Goal: Transaction & Acquisition: Purchase product/service

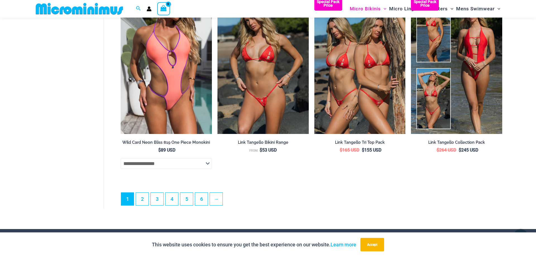
scroll to position [1590, 0]
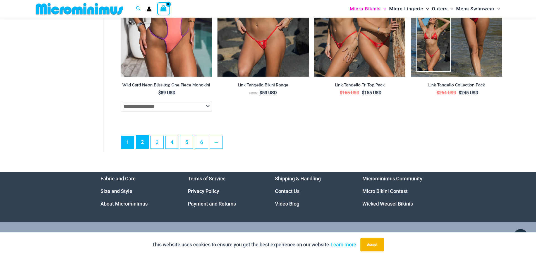
click at [144, 148] on link "2" at bounding box center [142, 141] width 13 height 13
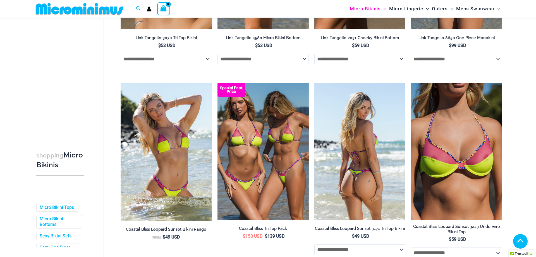
scroll to position [27, 0]
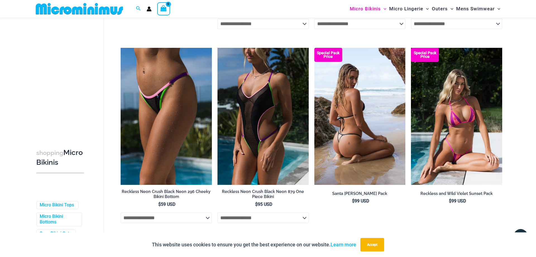
scroll to position [1366, 0]
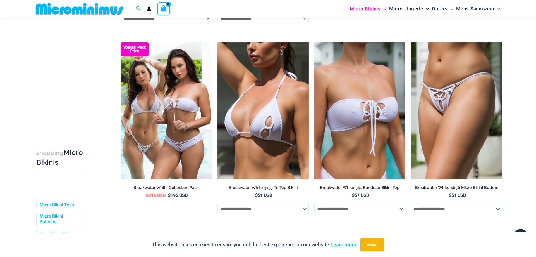
click at [97, 215] on div "shopping Micro Bikinis Filters Filters Micro Bikini Tops Micro Bikini Bottoms" at bounding box center [69, 133] width 70 height 221
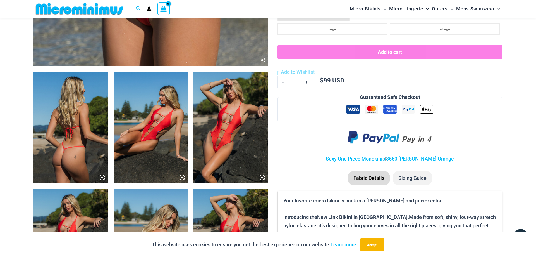
scroll to position [223, 0]
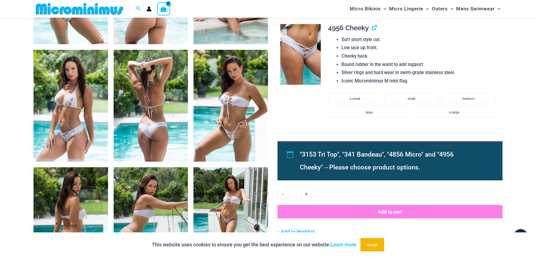
scroll to position [479, 0]
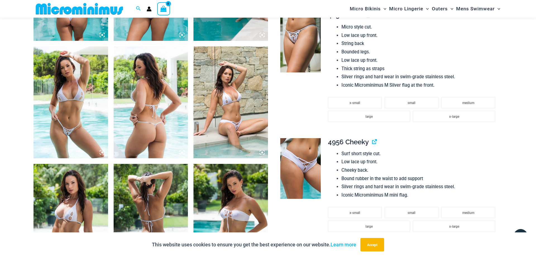
click at [243, 94] on img at bounding box center [231, 102] width 75 height 112
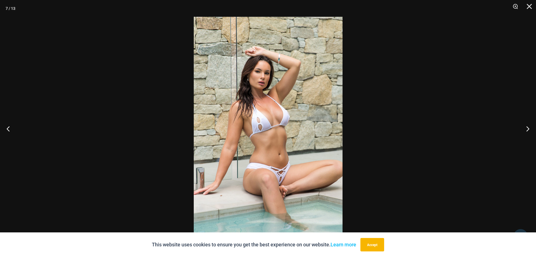
click at [242, 95] on img at bounding box center [268, 128] width 149 height 223
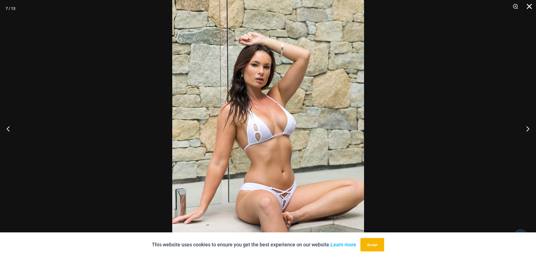
click at [530, 3] on button "Close" at bounding box center [528, 8] width 14 height 17
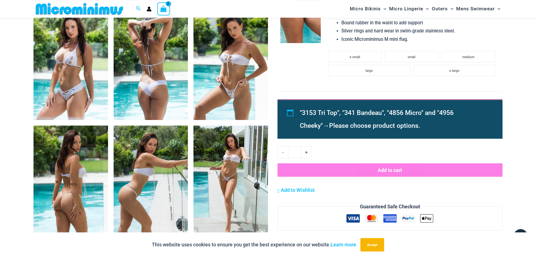
scroll to position [650, 0]
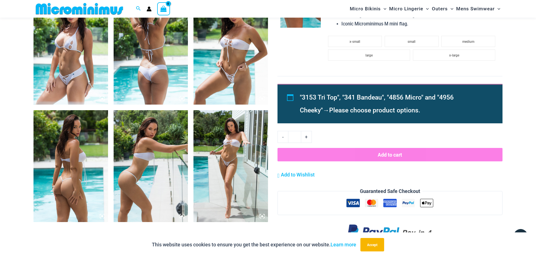
click at [243, 150] on img at bounding box center [231, 166] width 75 height 112
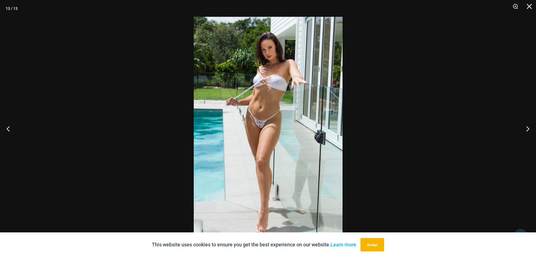
click at [278, 140] on img at bounding box center [268, 128] width 149 height 223
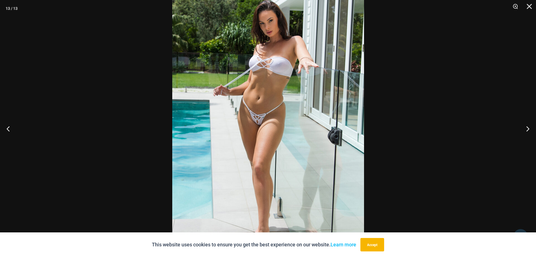
click at [279, 140] on img at bounding box center [268, 125] width 192 height 288
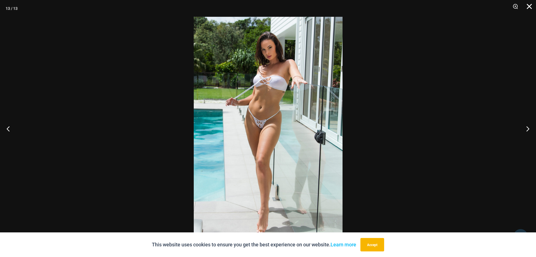
click at [526, 7] on button "Close" at bounding box center [528, 8] width 14 height 17
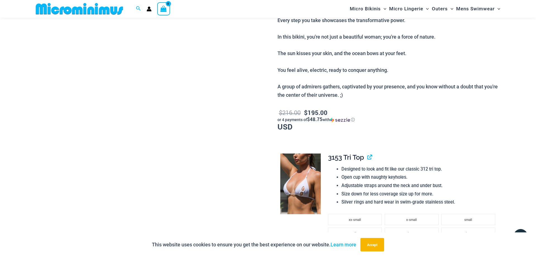
scroll to position [0, 0]
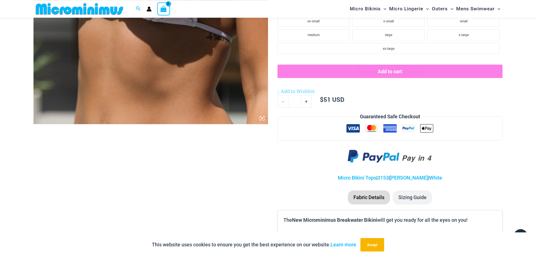
scroll to position [308, 0]
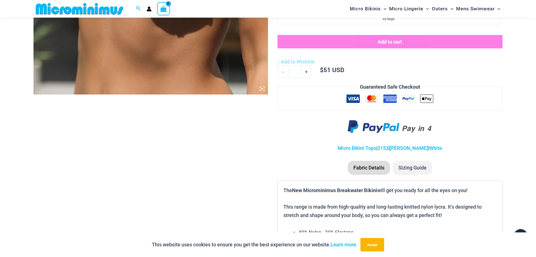
click at [263, 87] on icon at bounding box center [262, 88] width 5 height 5
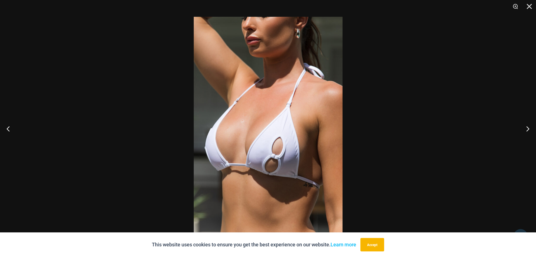
click at [272, 94] on img at bounding box center [268, 128] width 149 height 223
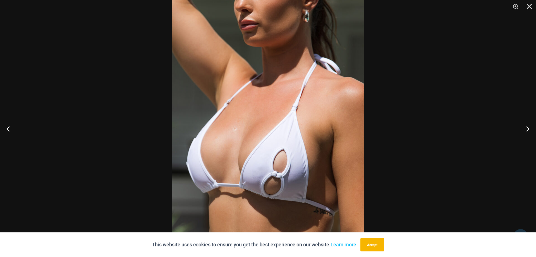
click at [272, 94] on img at bounding box center [268, 138] width 192 height 288
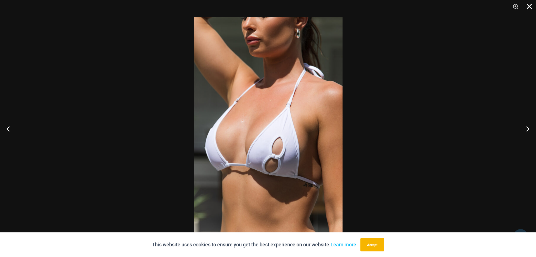
click at [529, 11] on button "Close" at bounding box center [528, 8] width 14 height 17
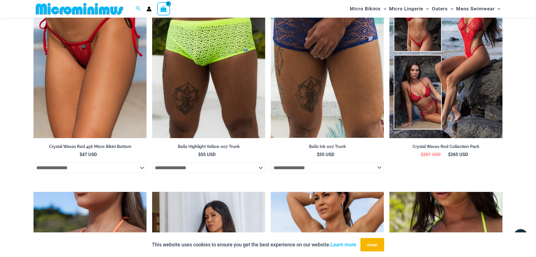
scroll to position [1220, 0]
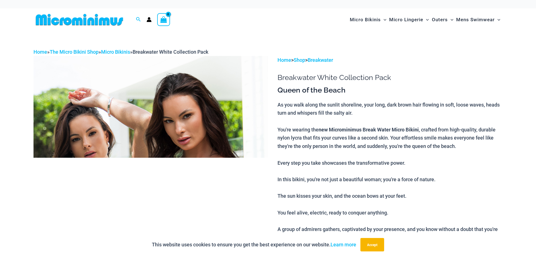
click at [152, 73] on img at bounding box center [151, 232] width 235 height 352
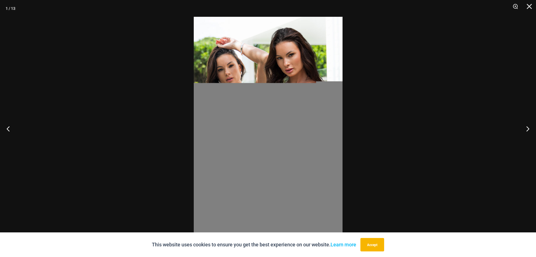
click at [232, 71] on img at bounding box center [268, 128] width 149 height 223
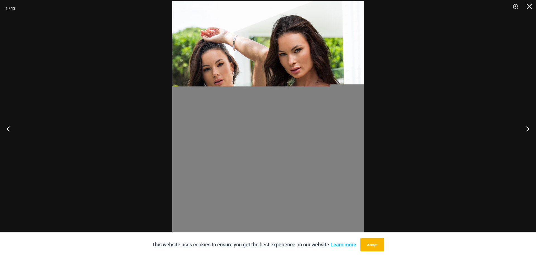
click at [232, 71] on img at bounding box center [268, 145] width 192 height 288
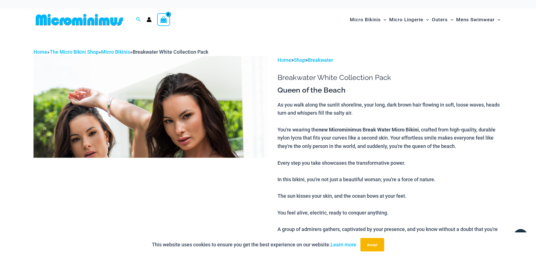
click at [103, 16] on img at bounding box center [80, 19] width 92 height 13
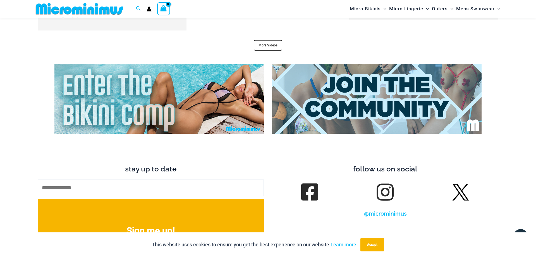
scroll to position [2559, 0]
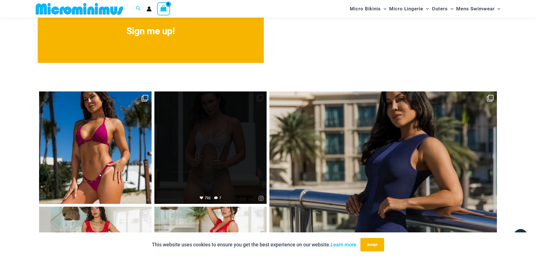
click at [209, 91] on link "Open" at bounding box center [210, 147] width 113 height 113
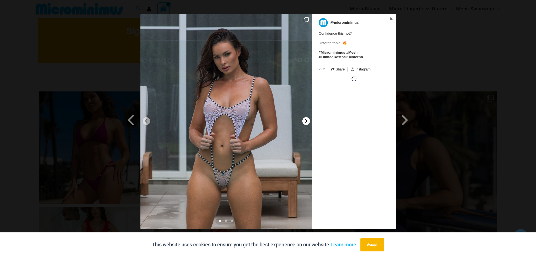
click at [307, 120] on icon at bounding box center [306, 121] width 2 height 4
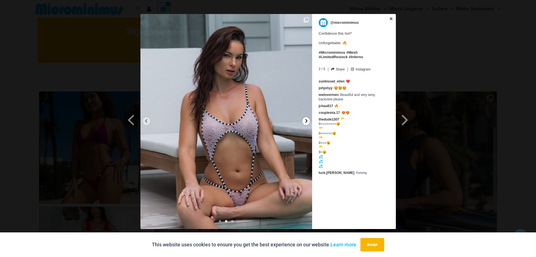
click at [307, 120] on icon at bounding box center [306, 121] width 2 height 4
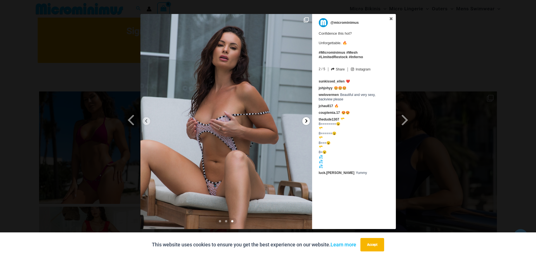
click at [307, 120] on icon at bounding box center [306, 121] width 2 height 4
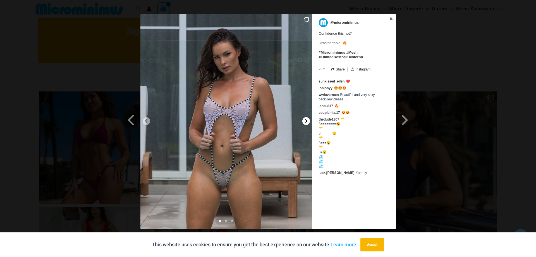
click at [307, 120] on icon at bounding box center [306, 121] width 2 height 4
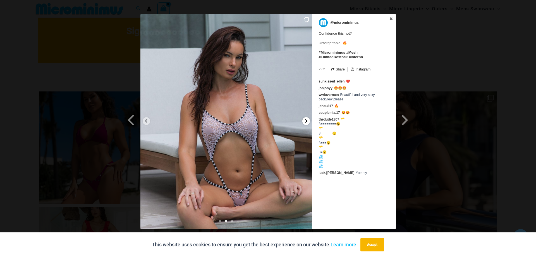
click at [307, 120] on icon at bounding box center [306, 121] width 2 height 4
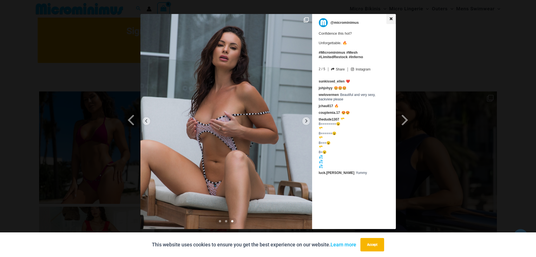
click at [392, 19] on icon at bounding box center [391, 19] width 4 height 4
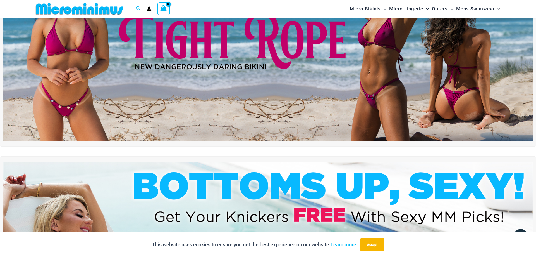
scroll to position [0, 0]
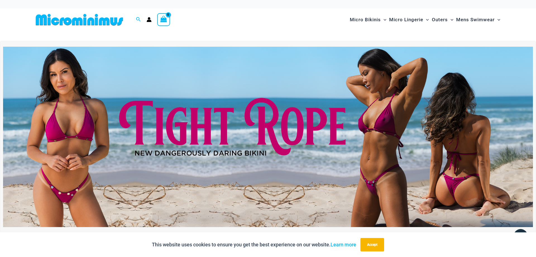
click at [77, 21] on img at bounding box center [80, 19] width 92 height 13
click at [151, 20] on icon "Account icon link" at bounding box center [149, 19] width 5 height 5
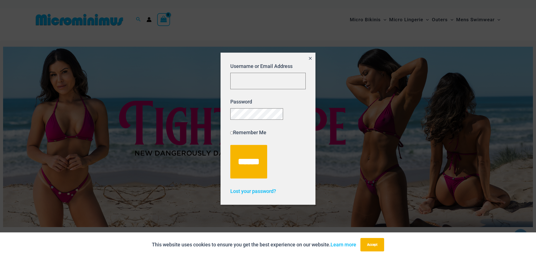
click at [310, 58] on icon "Close popup" at bounding box center [310, 58] width 3 height 3
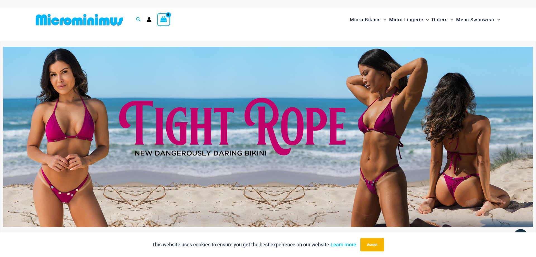
click at [160, 20] on div "View Shopping Cart, empty" at bounding box center [163, 19] width 13 height 13
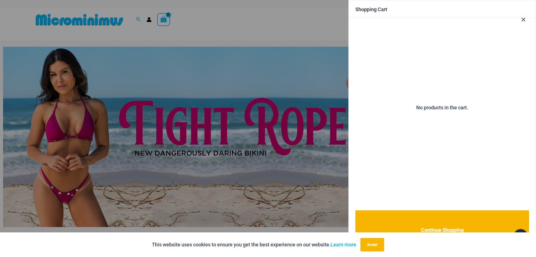
click at [15, 10] on div at bounding box center [268, 128] width 536 height 257
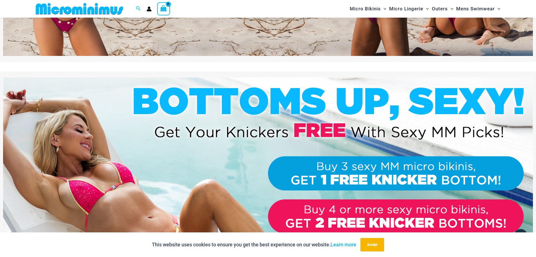
scroll to position [365, 0]
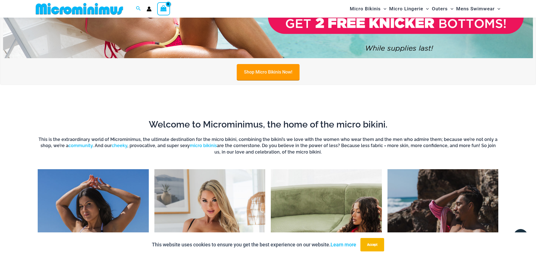
click at [259, 68] on link "Shop Micro Bikinis Now!" at bounding box center [268, 72] width 63 height 16
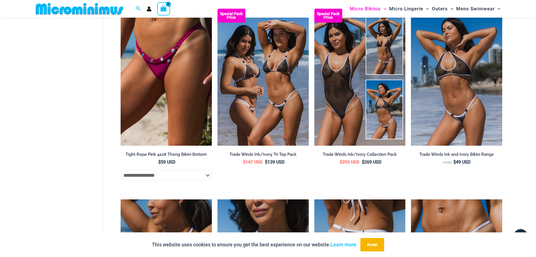
scroll to position [536, 0]
